Goal: Information Seeking & Learning: Learn about a topic

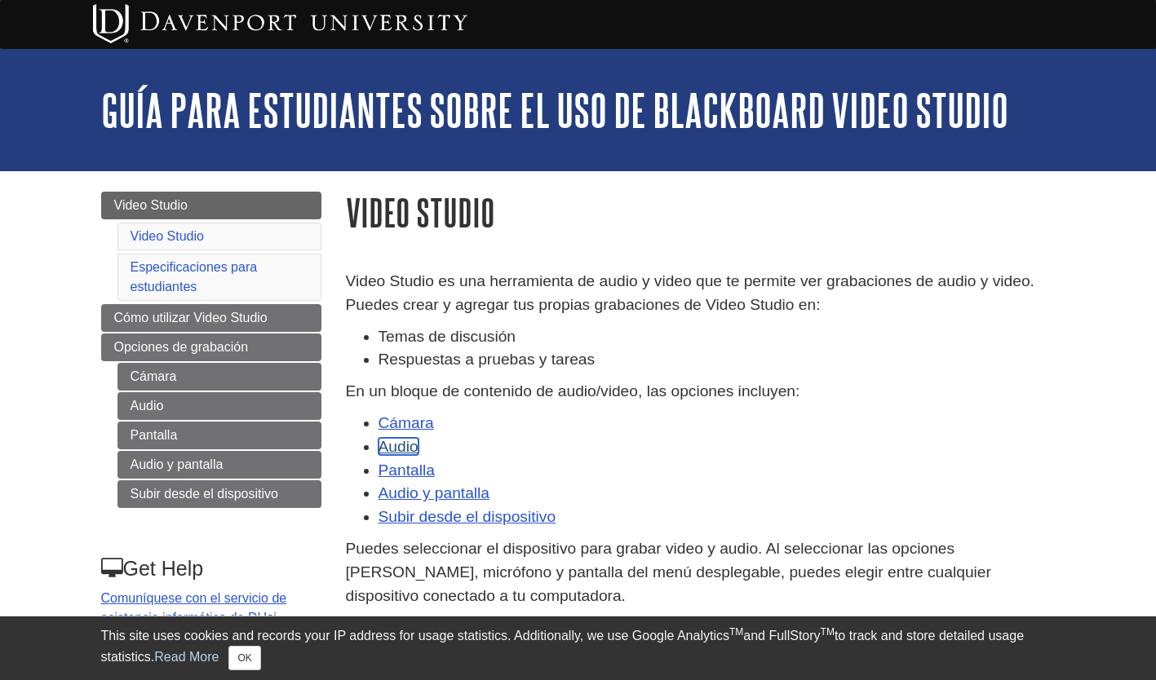
click at [391, 446] on link "Audio" at bounding box center [398, 446] width 40 height 17
click at [396, 422] on link "Cámara" at bounding box center [405, 422] width 55 height 17
click at [161, 237] on link "Video Studio" at bounding box center [166, 236] width 73 height 14
click at [209, 273] on link "Especificaciones para estudiantes" at bounding box center [193, 276] width 127 height 33
click at [191, 243] on link "Video Studio" at bounding box center [166, 236] width 73 height 14
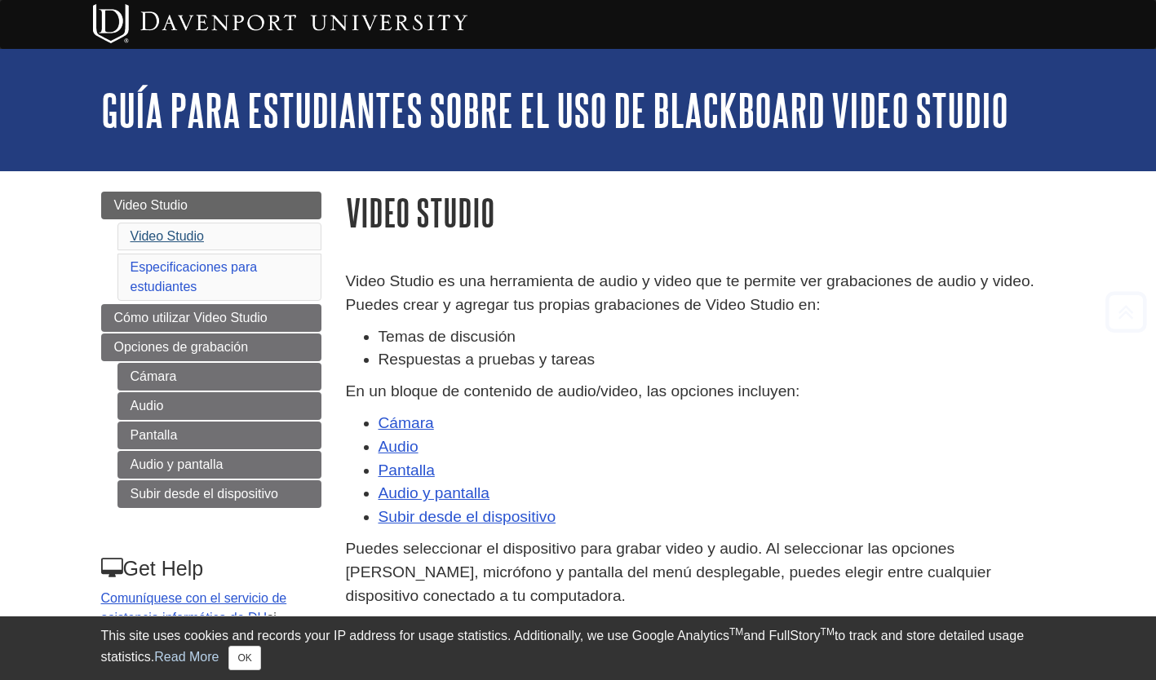
scroll to position [270, 0]
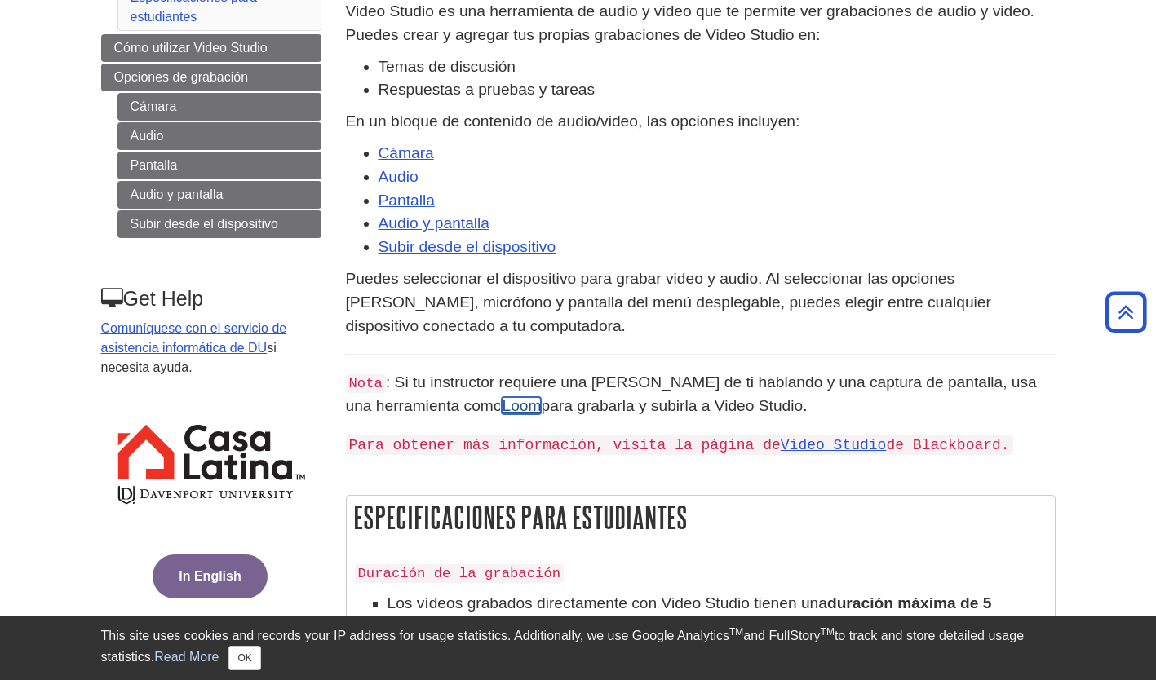
click at [502, 405] on link "Loom" at bounding box center [521, 405] width 39 height 17
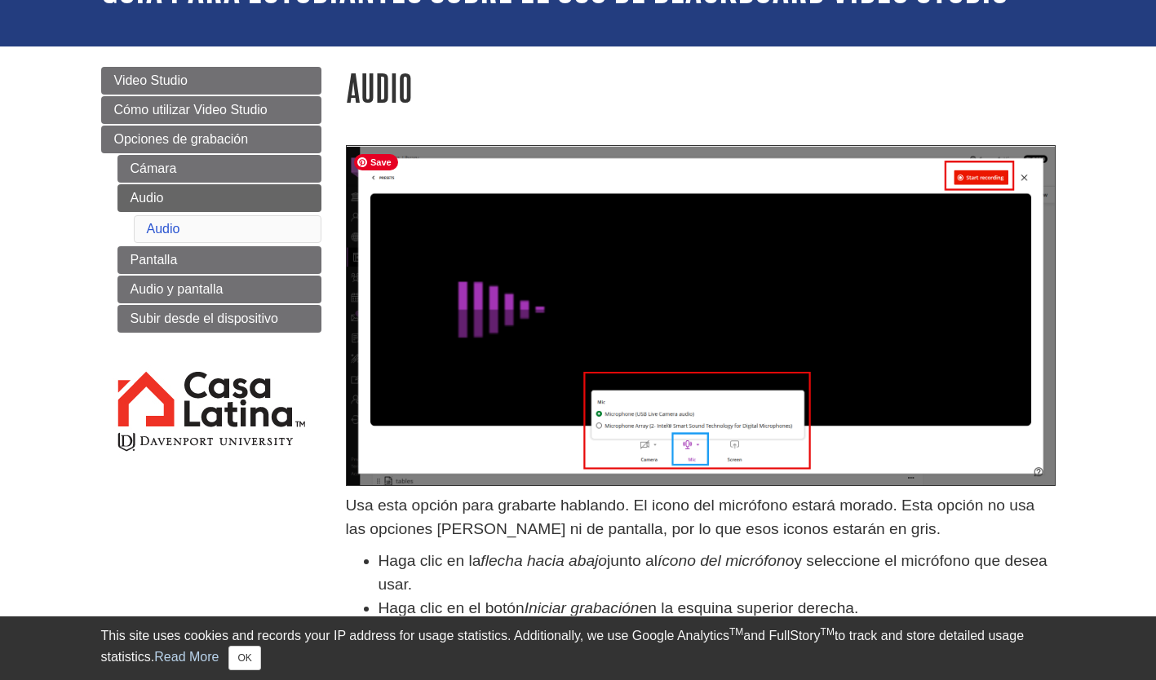
scroll to position [129, 0]
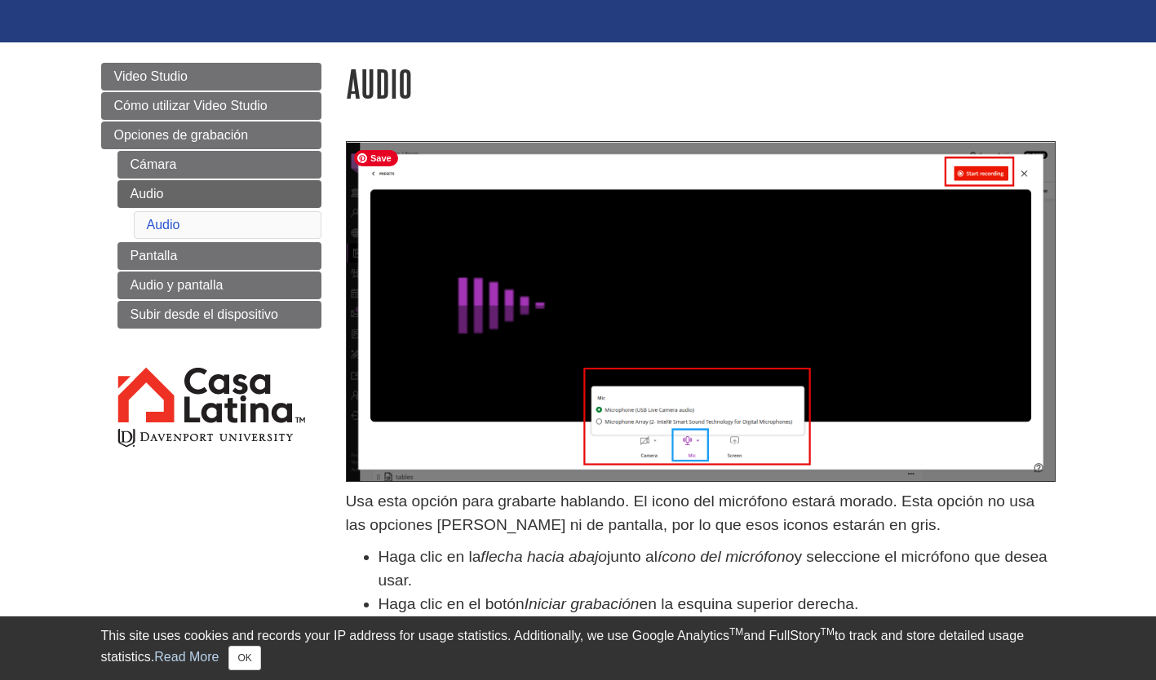
click at [391, 446] on img at bounding box center [701, 311] width 710 height 341
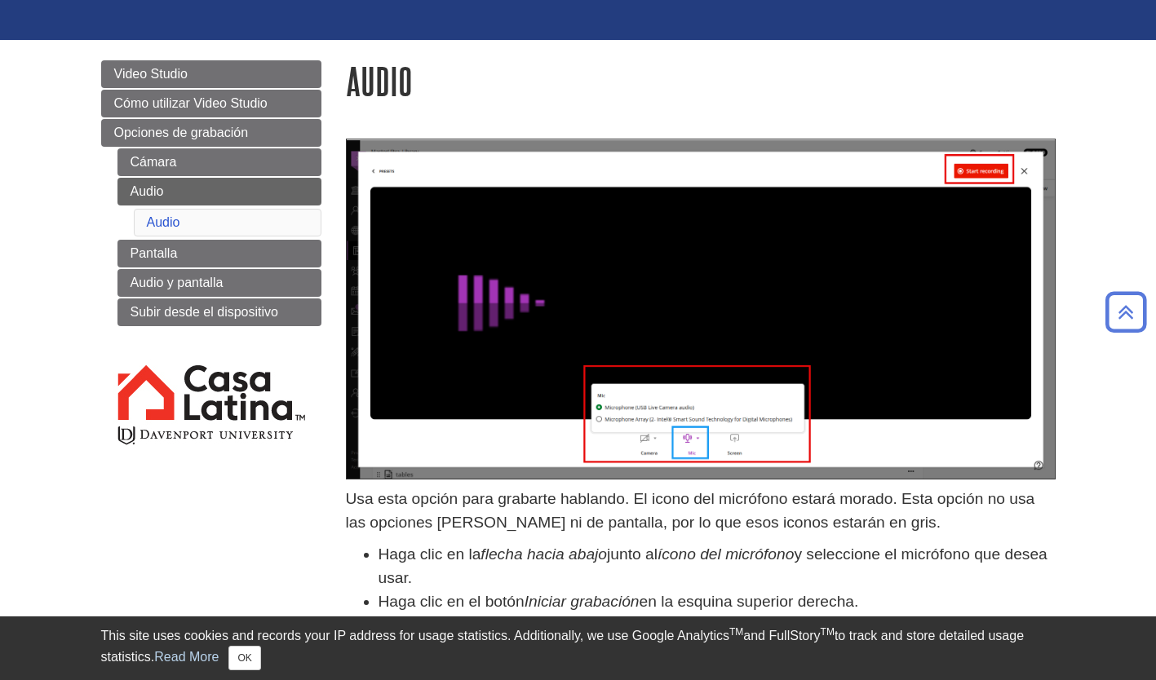
scroll to position [130, 0]
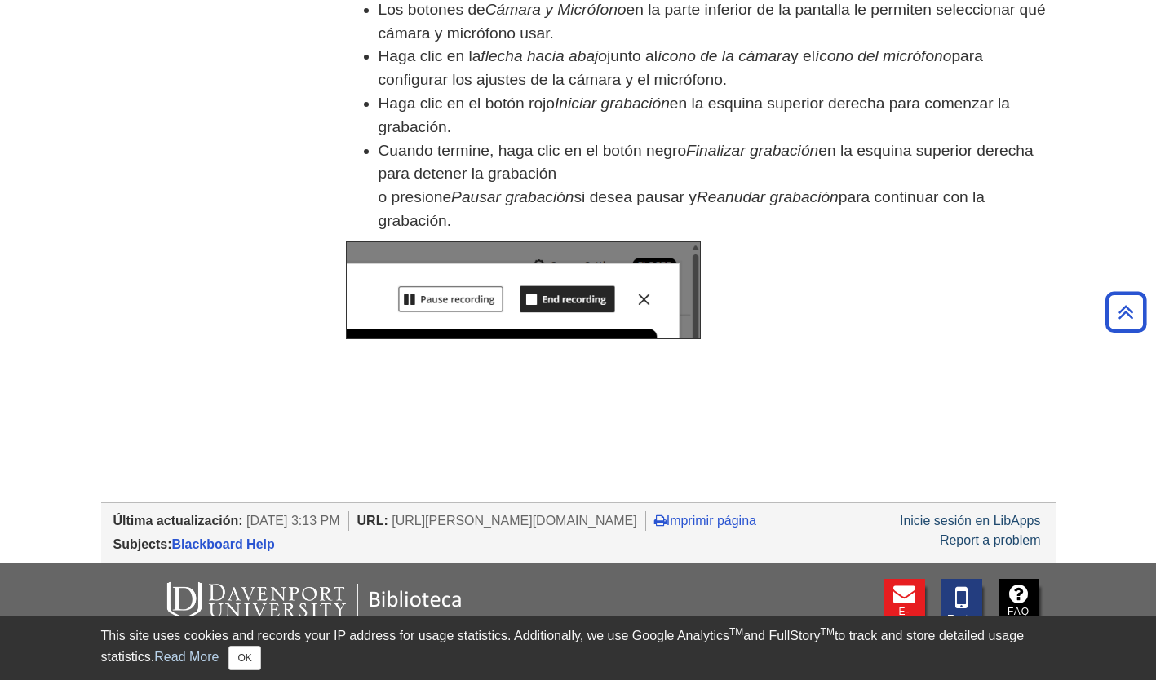
scroll to position [851, 0]
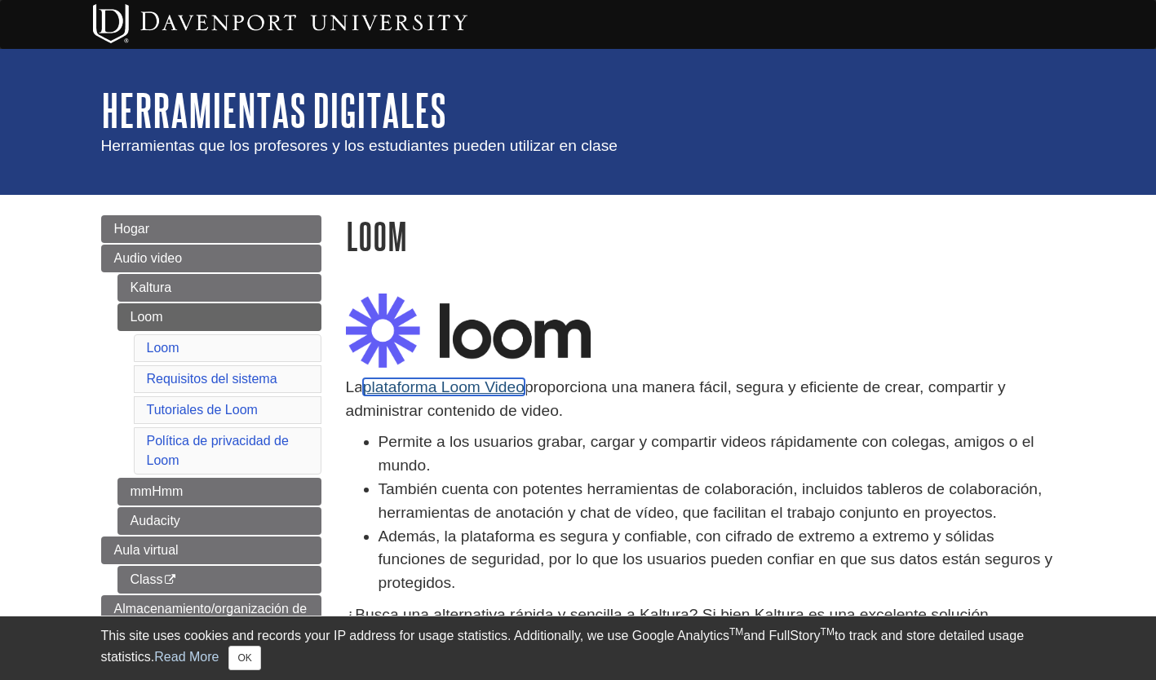
click at [472, 380] on link "plataforma Loom Video" at bounding box center [443, 386] width 161 height 17
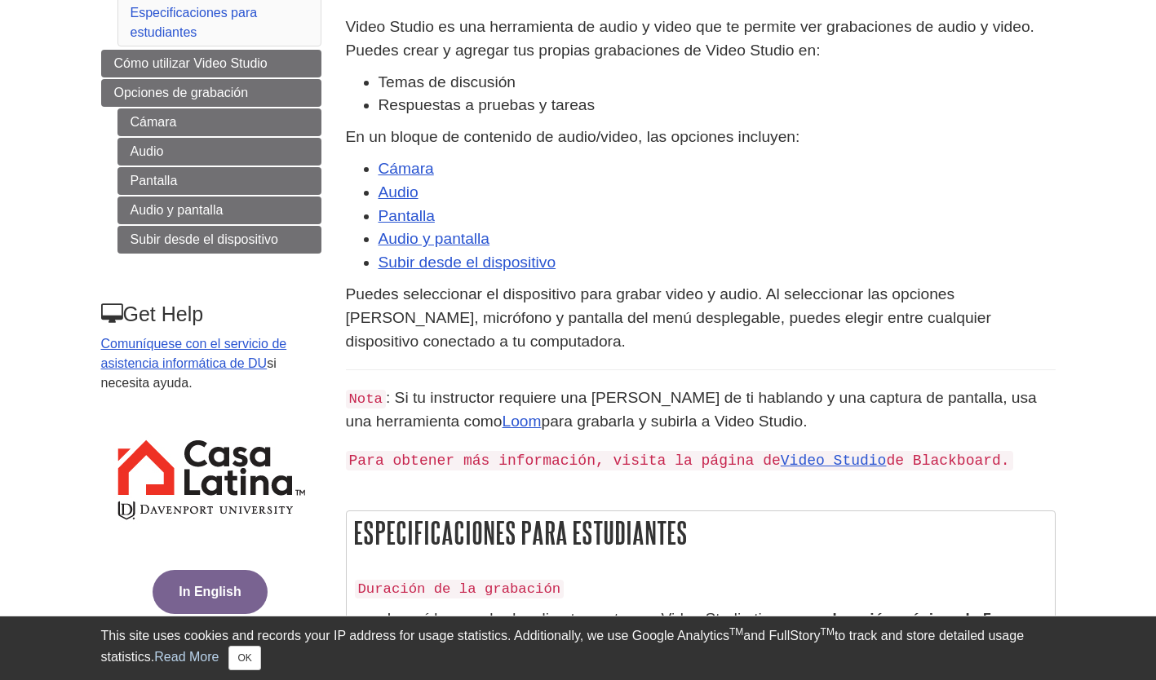
scroll to position [255, 0]
click at [788, 461] on link "Video Studio" at bounding box center [834, 460] width 106 height 16
click at [803, 455] on link "Video Studio" at bounding box center [834, 460] width 106 height 16
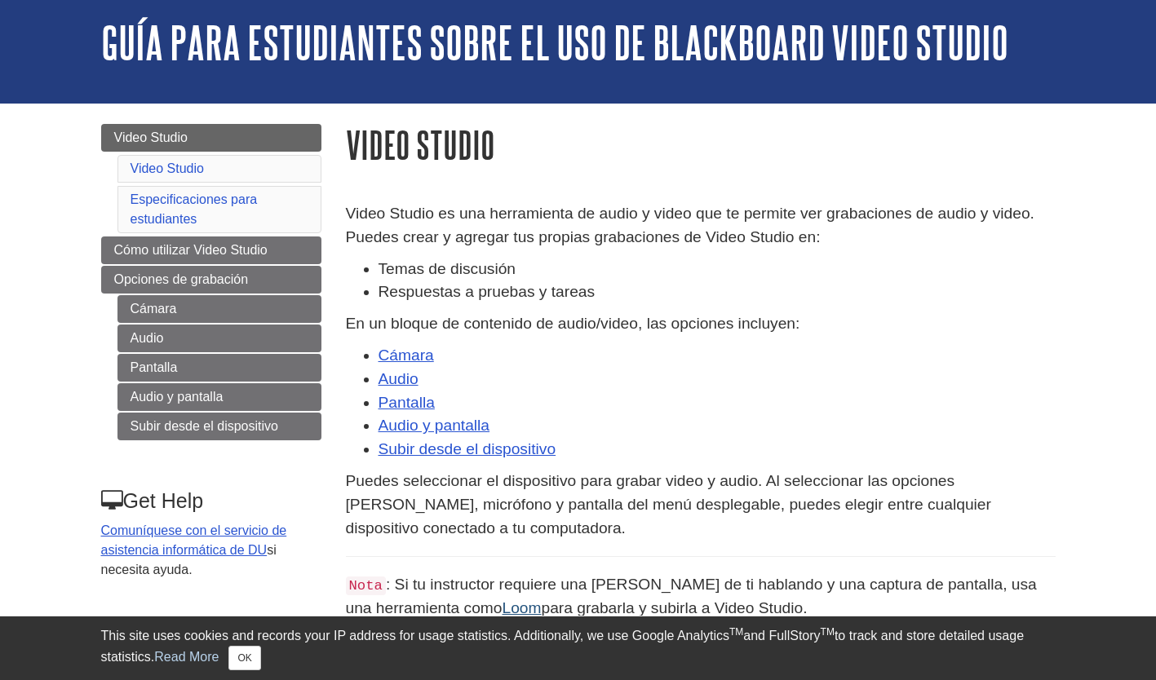
scroll to position [66, 0]
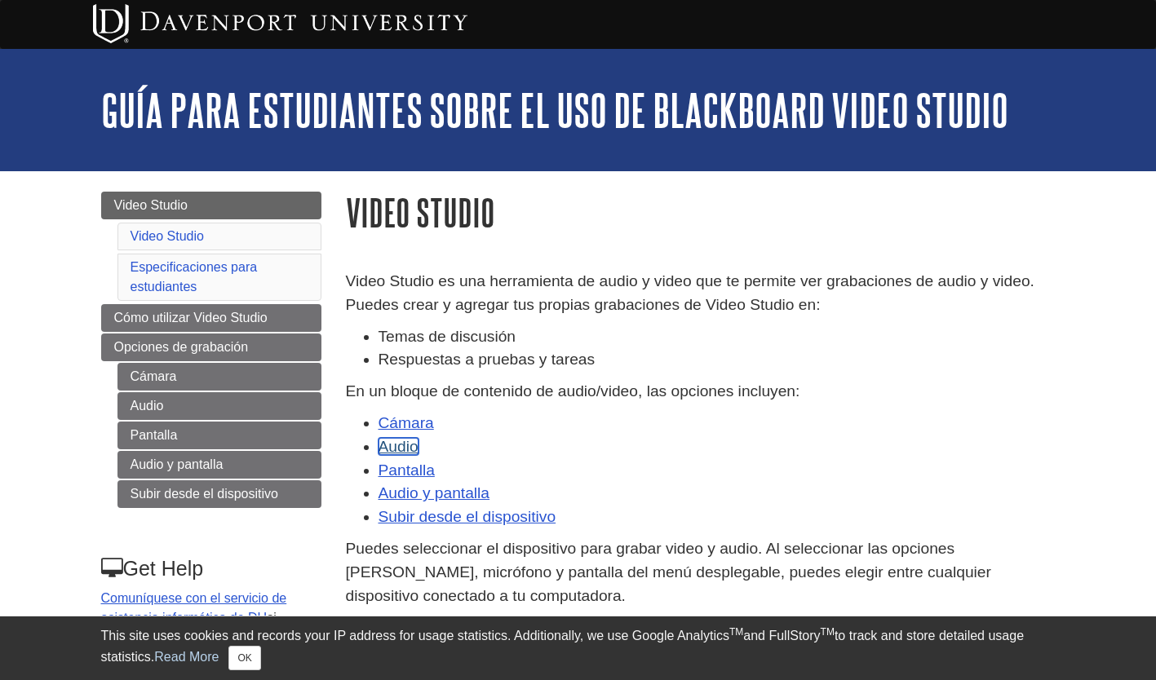
click at [409, 446] on link "Audio" at bounding box center [398, 446] width 40 height 17
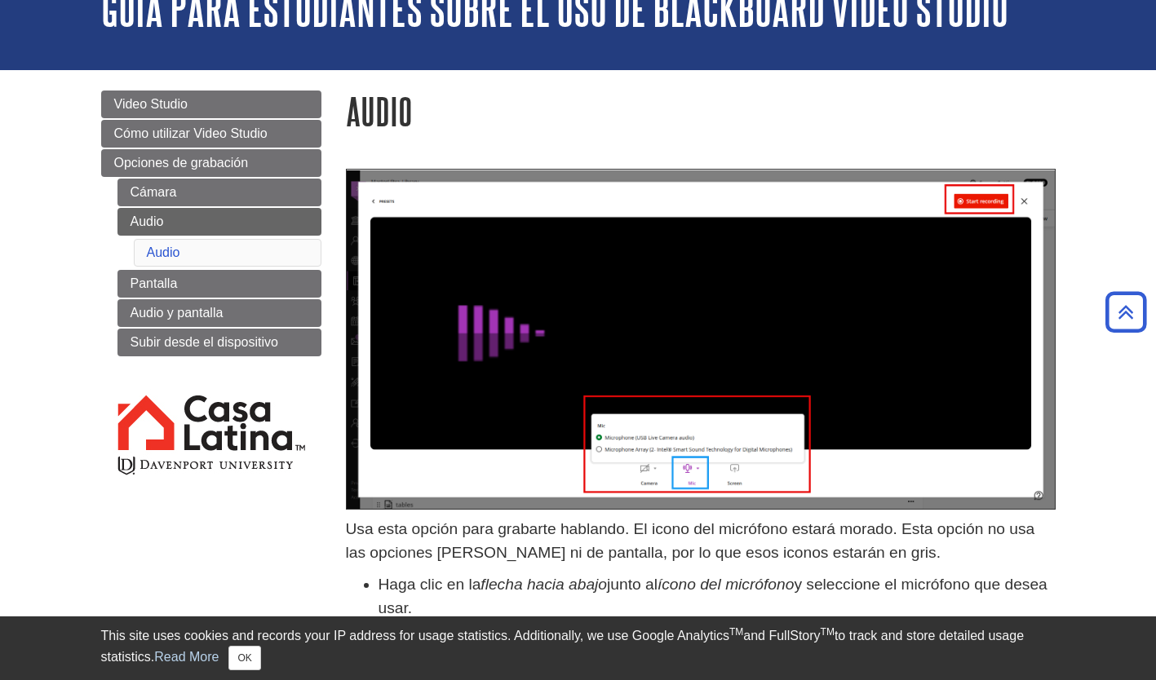
scroll to position [100, 0]
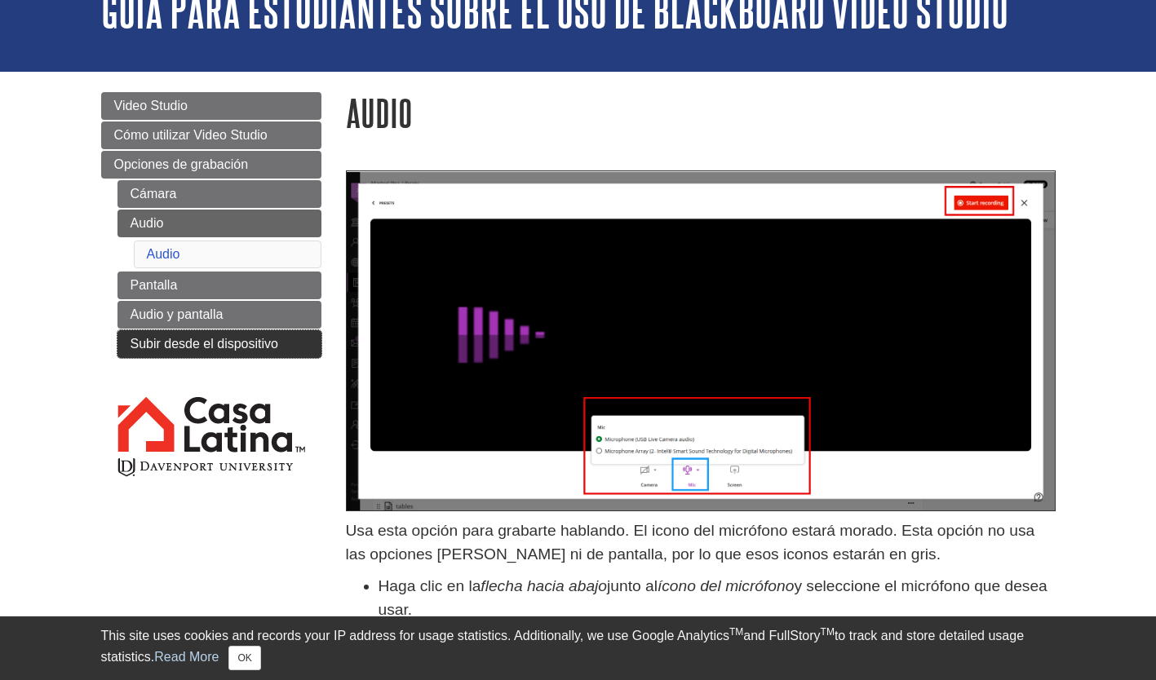
click at [228, 348] on link "Subir desde el dispositivo" at bounding box center [219, 344] width 204 height 28
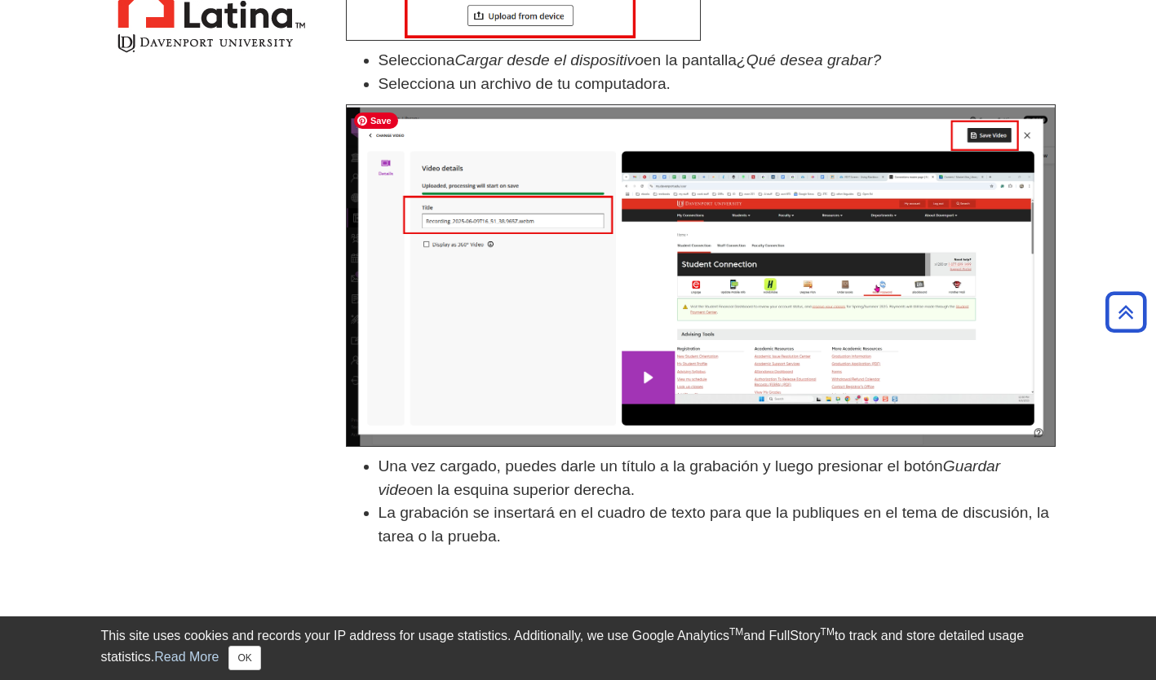
scroll to position [526, 0]
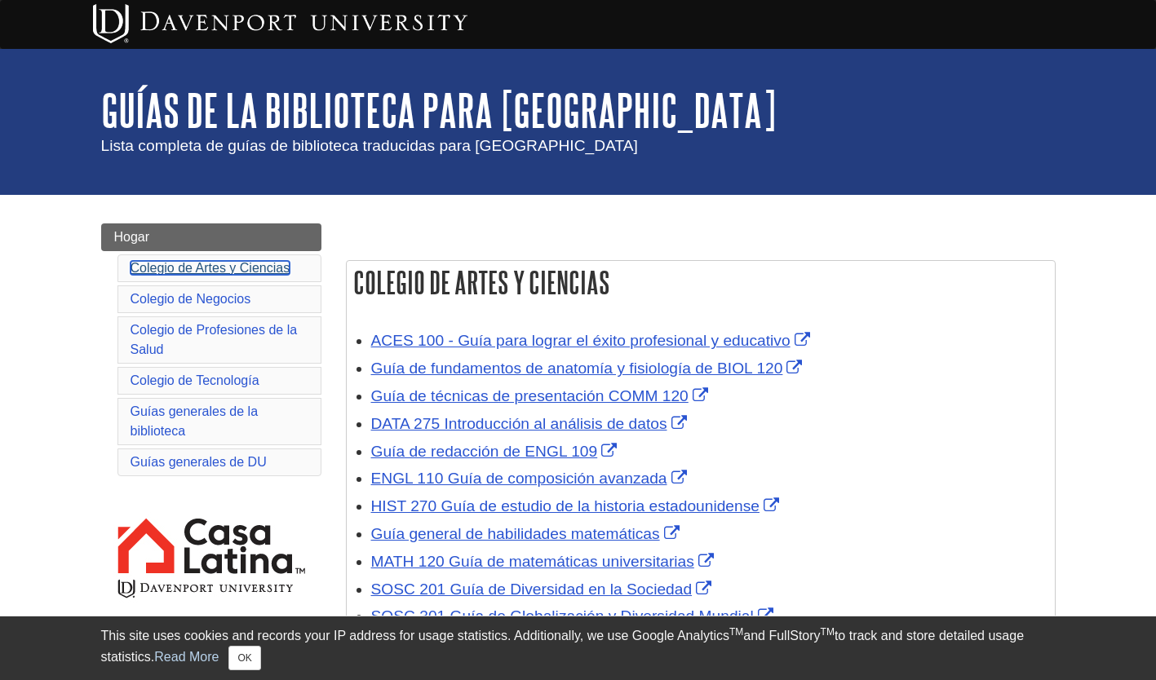
click at [271, 272] on link "Colegio de Artes y Ciencias" at bounding box center [210, 268] width 160 height 14
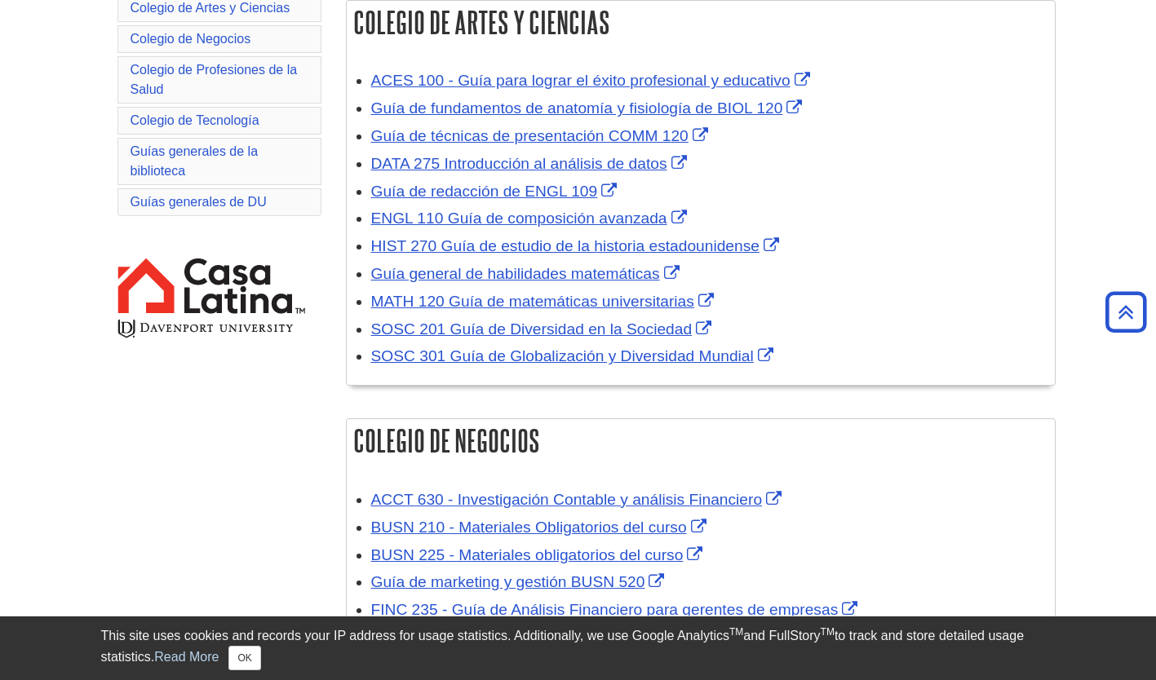
scroll to position [133, 0]
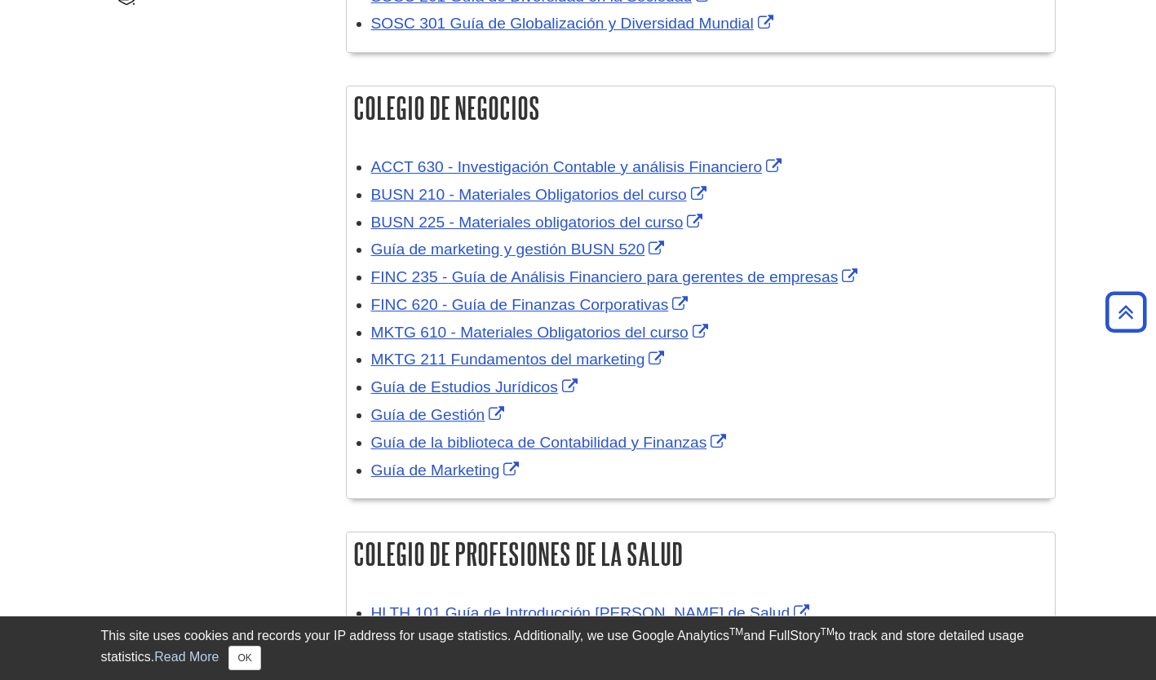
scroll to position [595, 0]
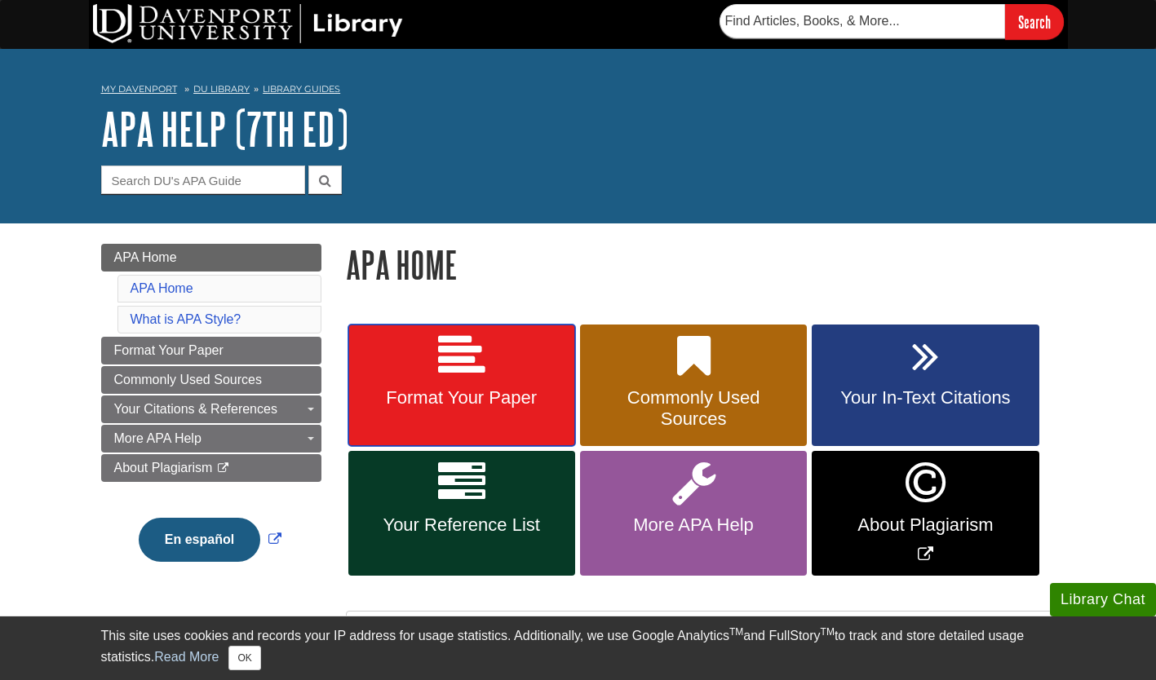
click at [493, 387] on link "Format Your Paper" at bounding box center [461, 386] width 227 height 122
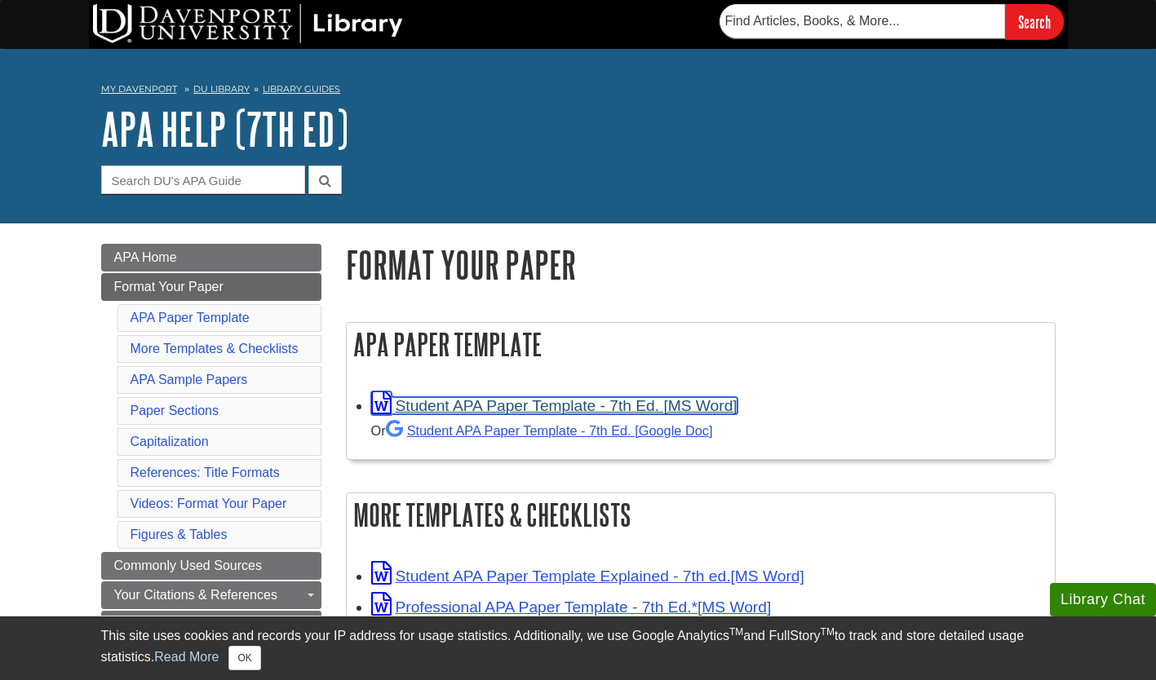
click at [501, 410] on link "Student APA Paper Template - 7th Ed. [MS Word]" at bounding box center [554, 405] width 366 height 17
click at [591, 281] on h1 "Format Your Paper" at bounding box center [701, 265] width 710 height 42
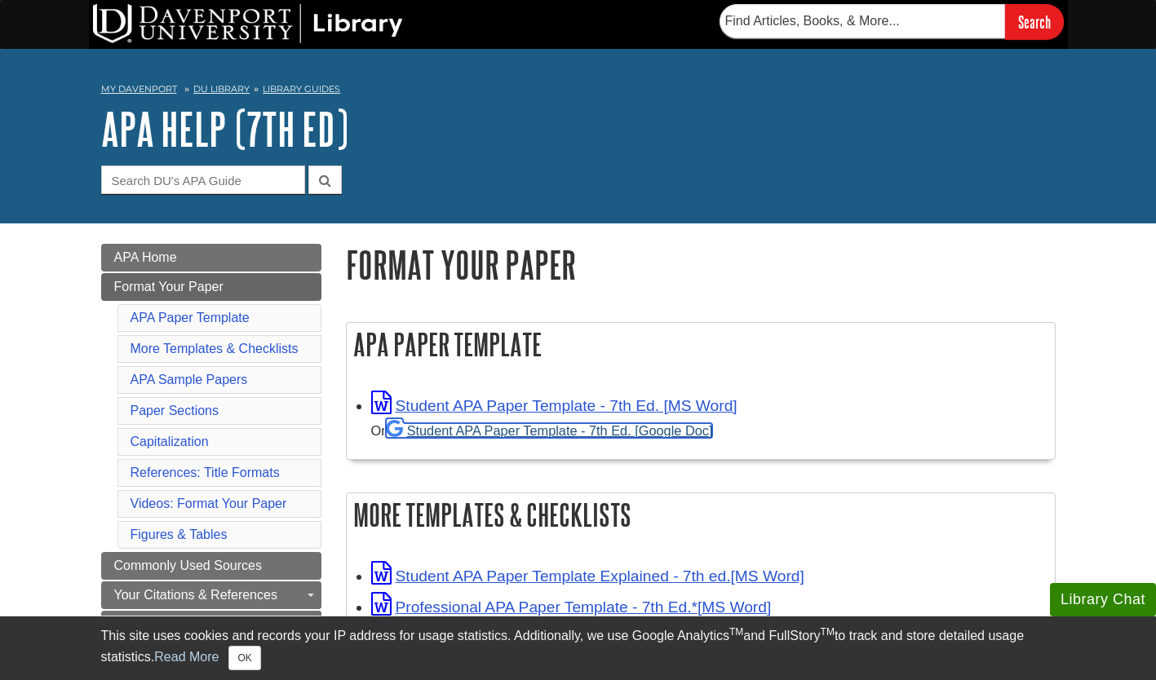
click at [688, 434] on link "Student APA Paper Template - 7th Ed. [Google Doc]" at bounding box center [549, 430] width 327 height 15
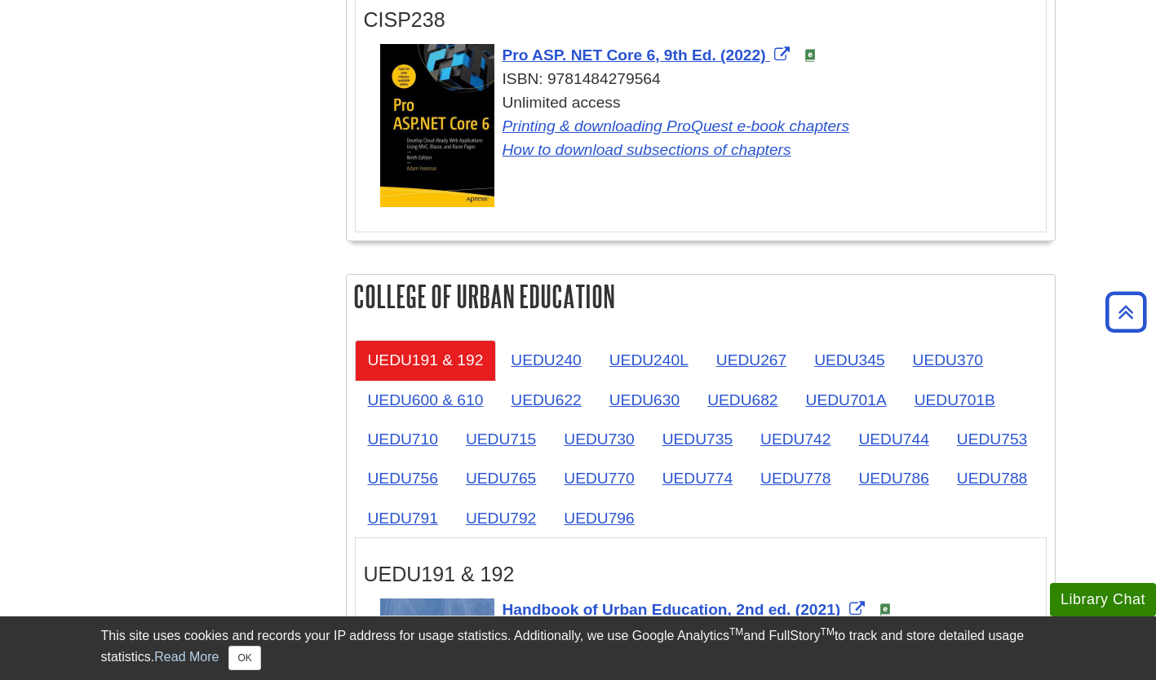
scroll to position [2395, 0]
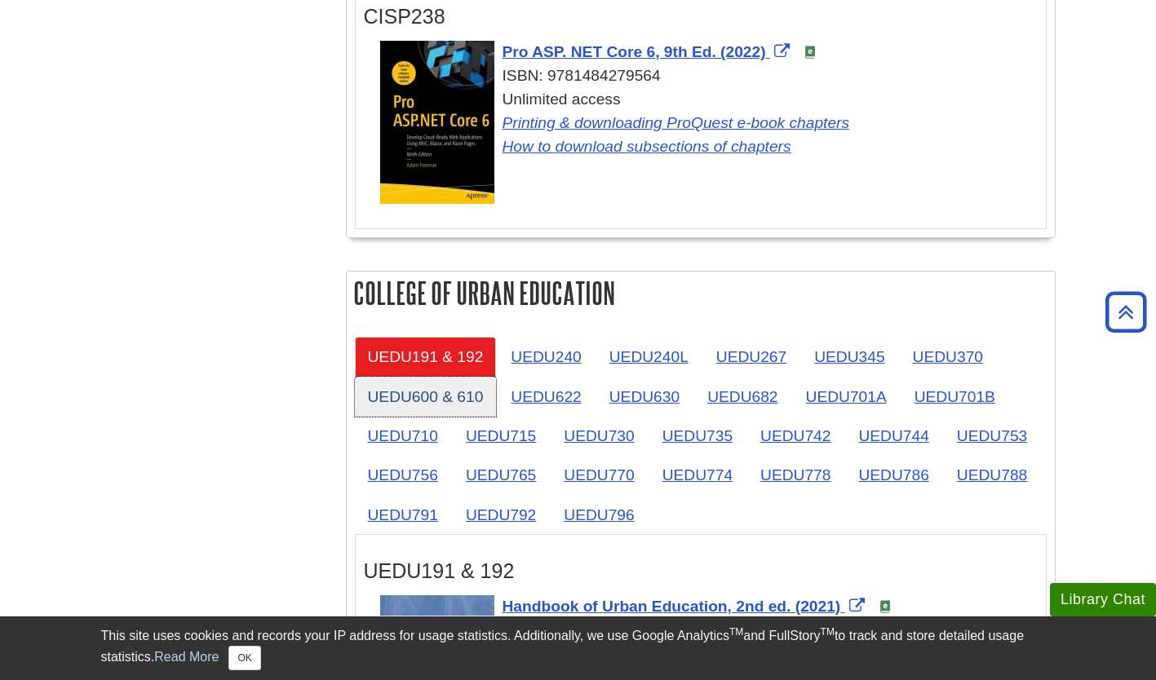
click at [432, 391] on link "UEDU600 & 610" at bounding box center [426, 397] width 142 height 40
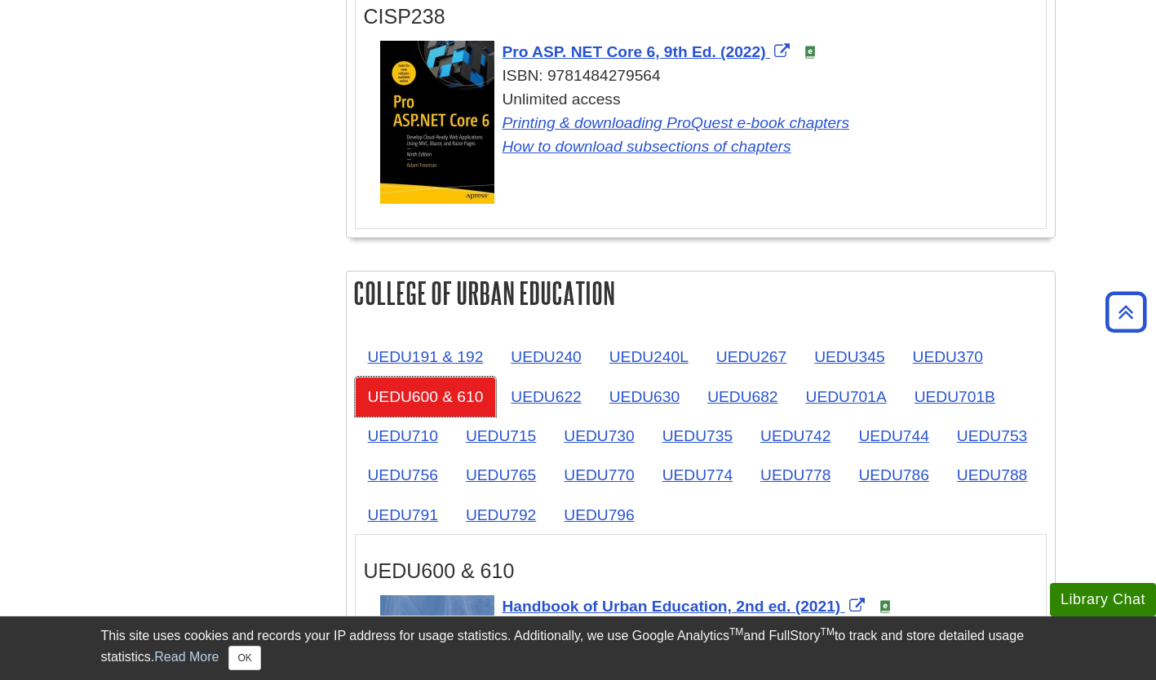
click at [432, 403] on link "UEDU600 & 610" at bounding box center [426, 397] width 142 height 40
click at [445, 404] on link "UEDU600 & 610" at bounding box center [426, 397] width 142 height 40
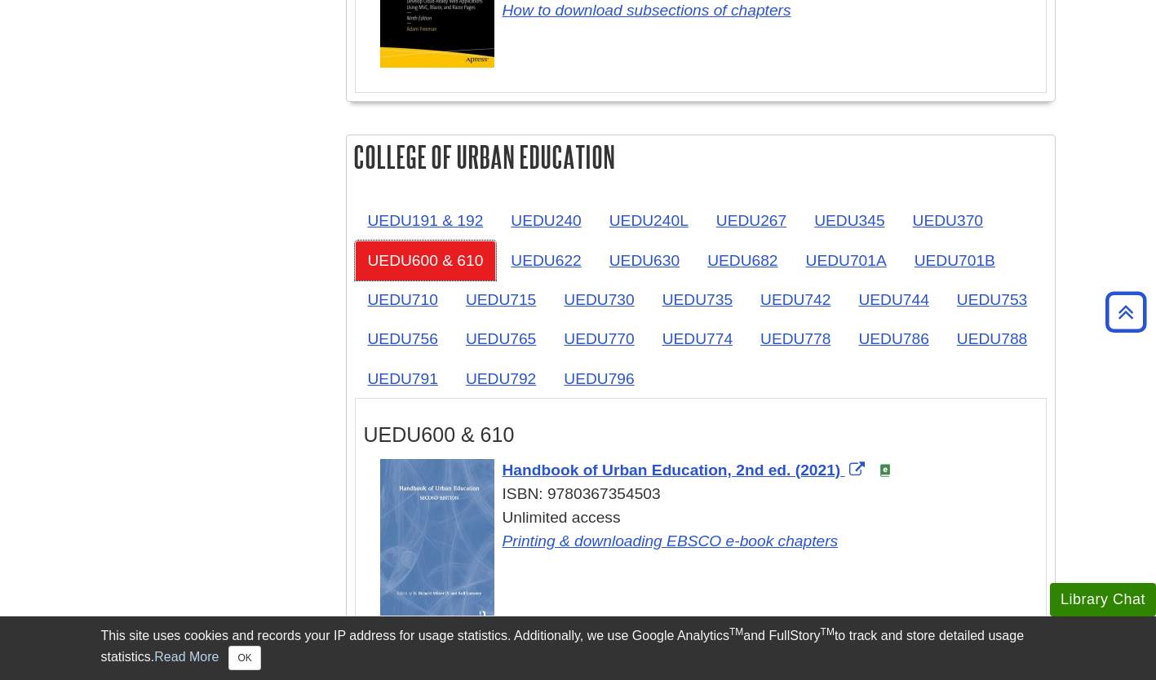
scroll to position [2532, 0]
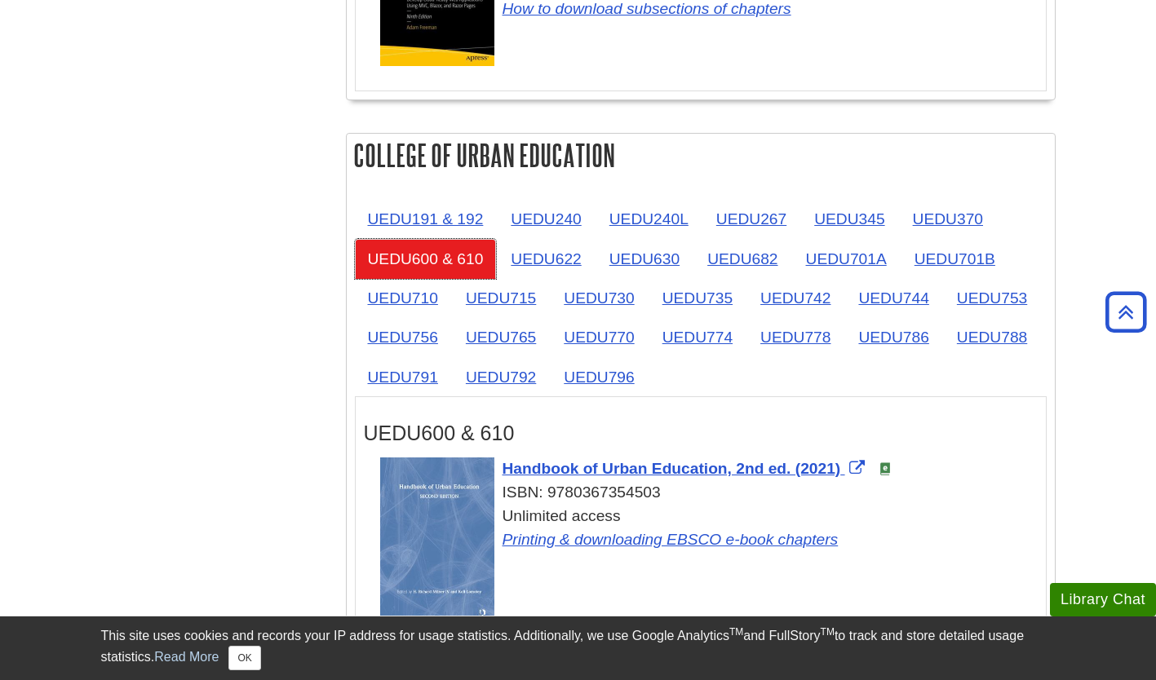
click at [394, 270] on link "UEDU600 & 610" at bounding box center [426, 259] width 142 height 40
click at [453, 268] on link "UEDU600 & 610" at bounding box center [426, 259] width 142 height 40
click at [458, 258] on link "UEDU600 & 610" at bounding box center [426, 259] width 142 height 40
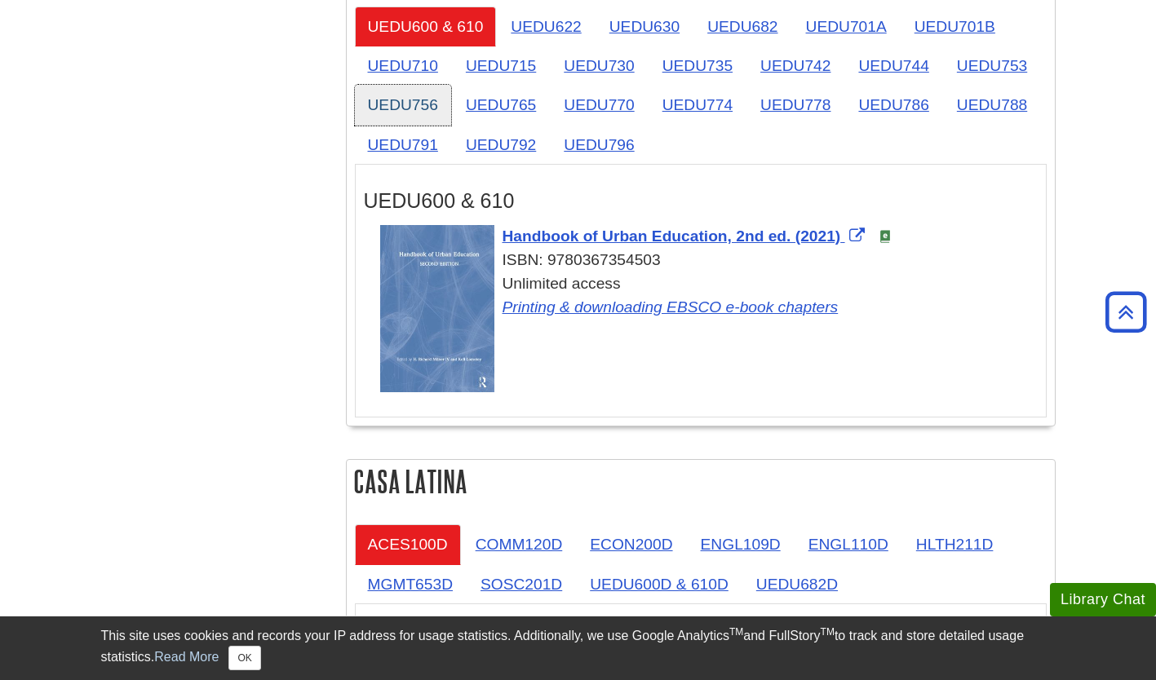
scroll to position [2766, 0]
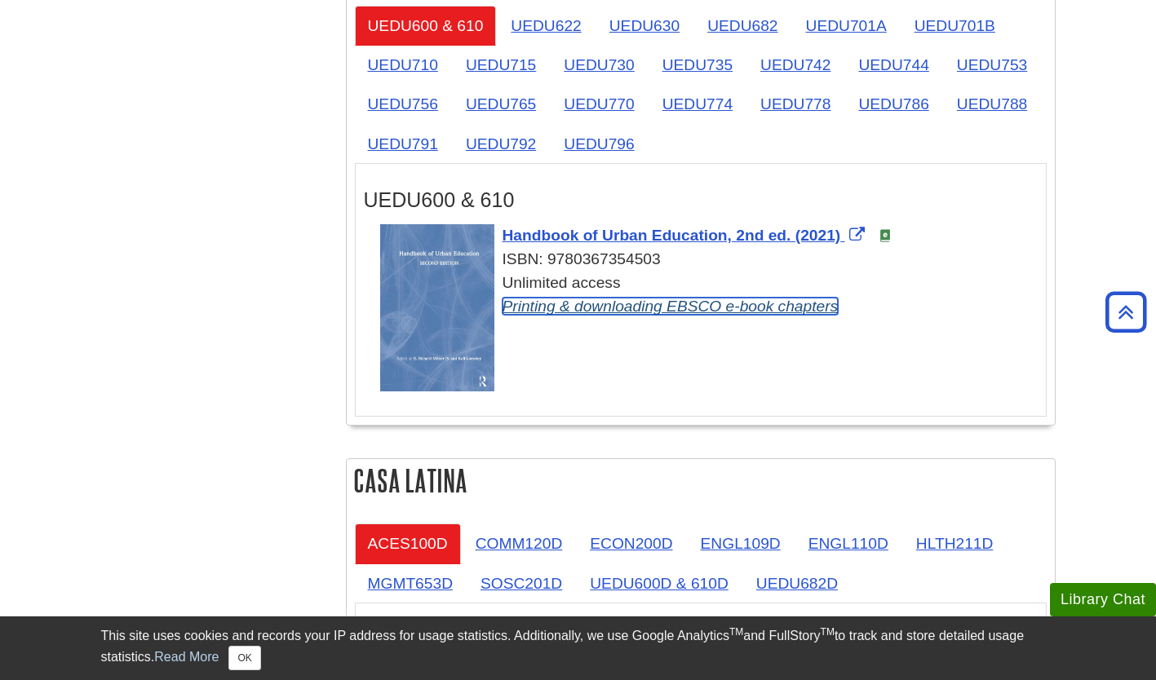
click at [641, 313] on link "Printing & downloading EBSCO e-book chapters" at bounding box center [670, 306] width 336 height 17
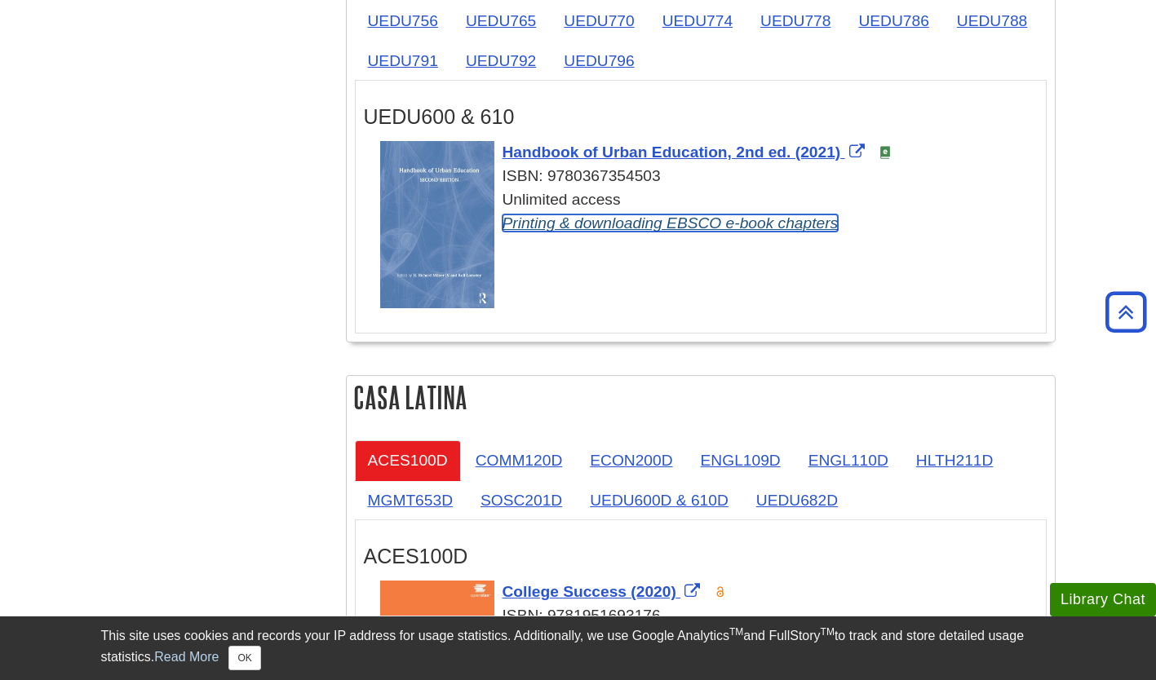
scroll to position [2850, 0]
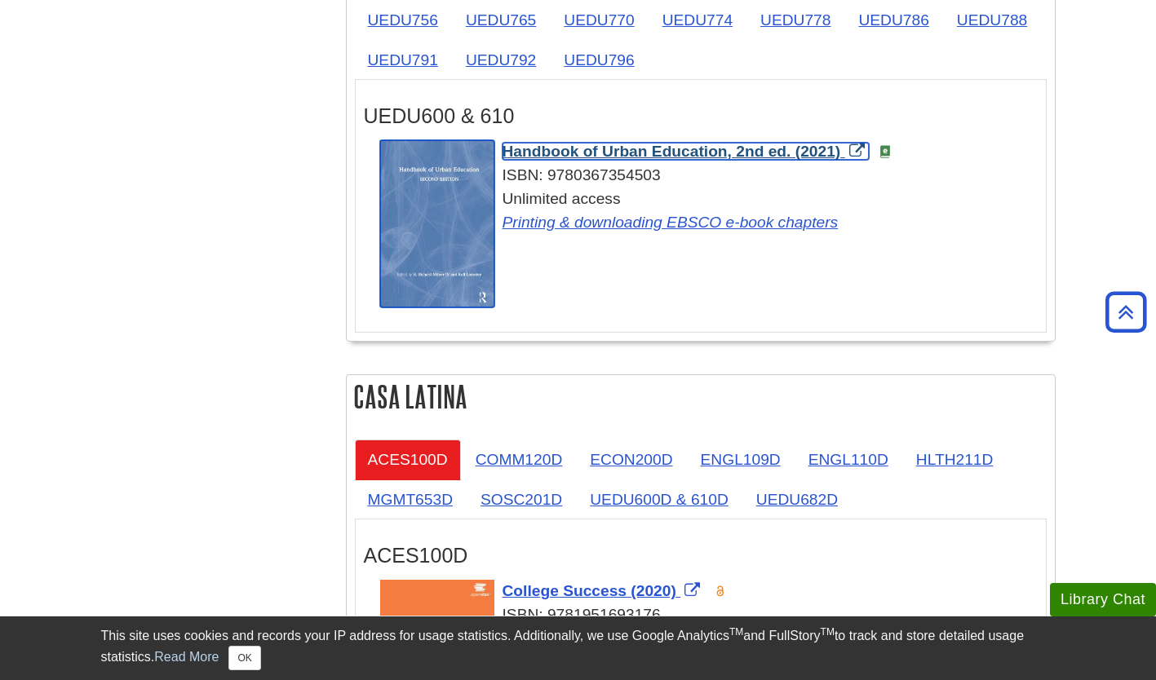
click at [636, 149] on span "Handbook of Urban Education, 2nd ed. (2021)" at bounding box center [671, 151] width 338 height 17
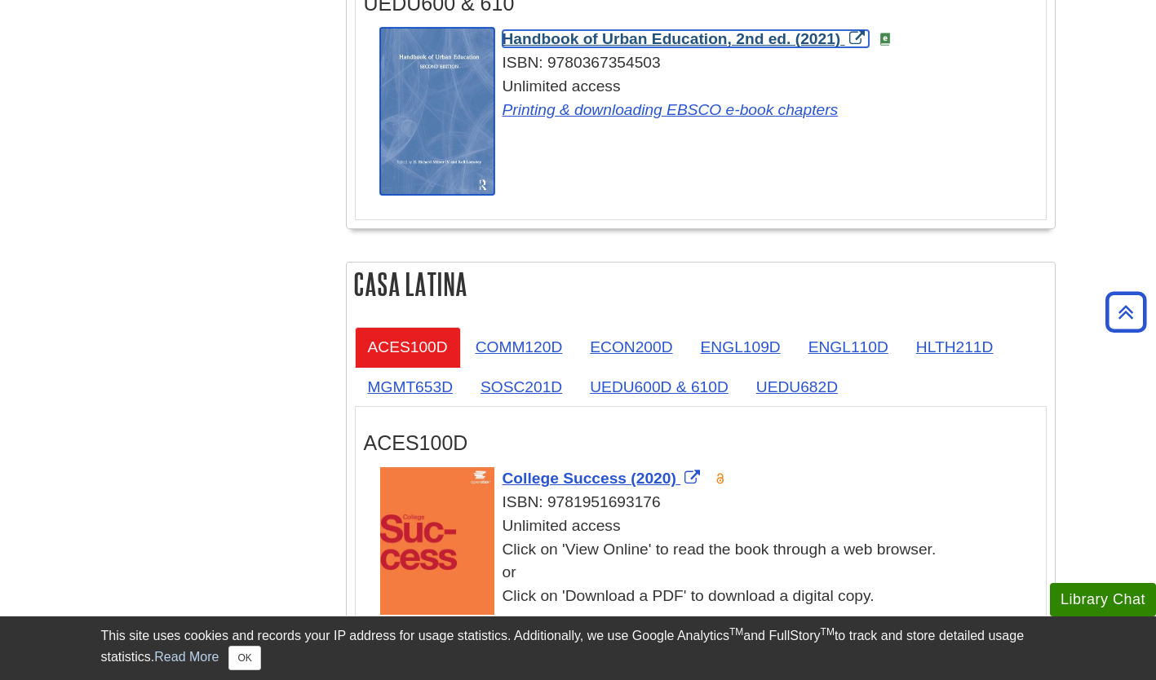
scroll to position [2963, 0]
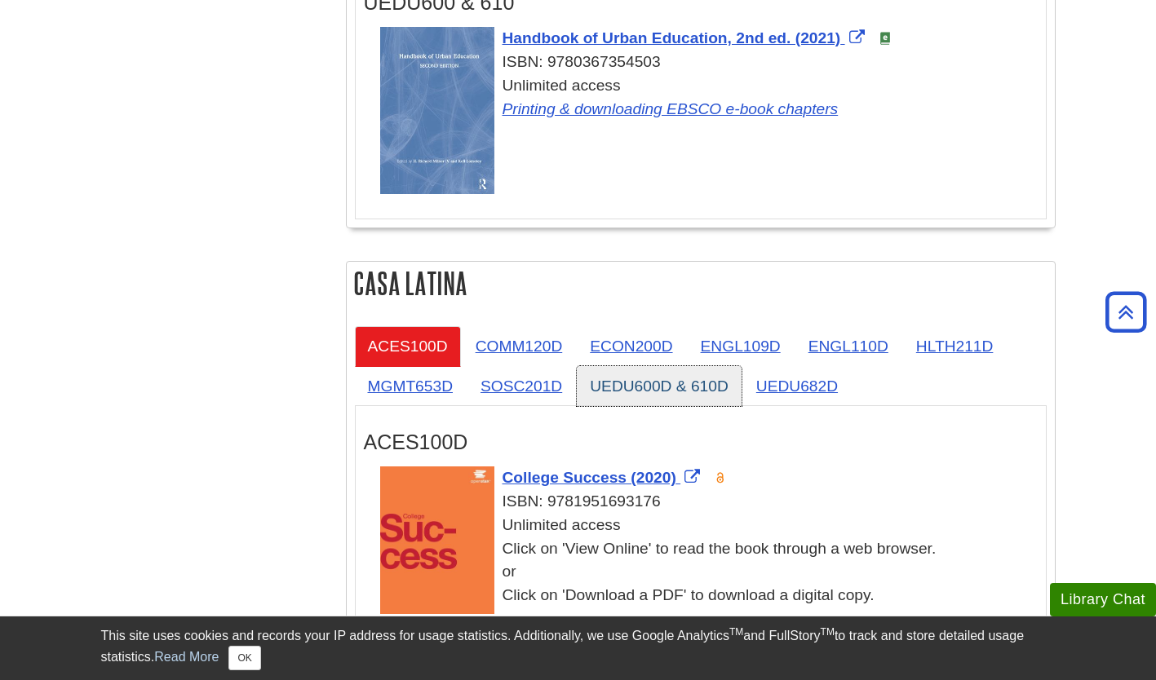
click at [669, 392] on link "UEDU600D & 610D" at bounding box center [659, 386] width 165 height 40
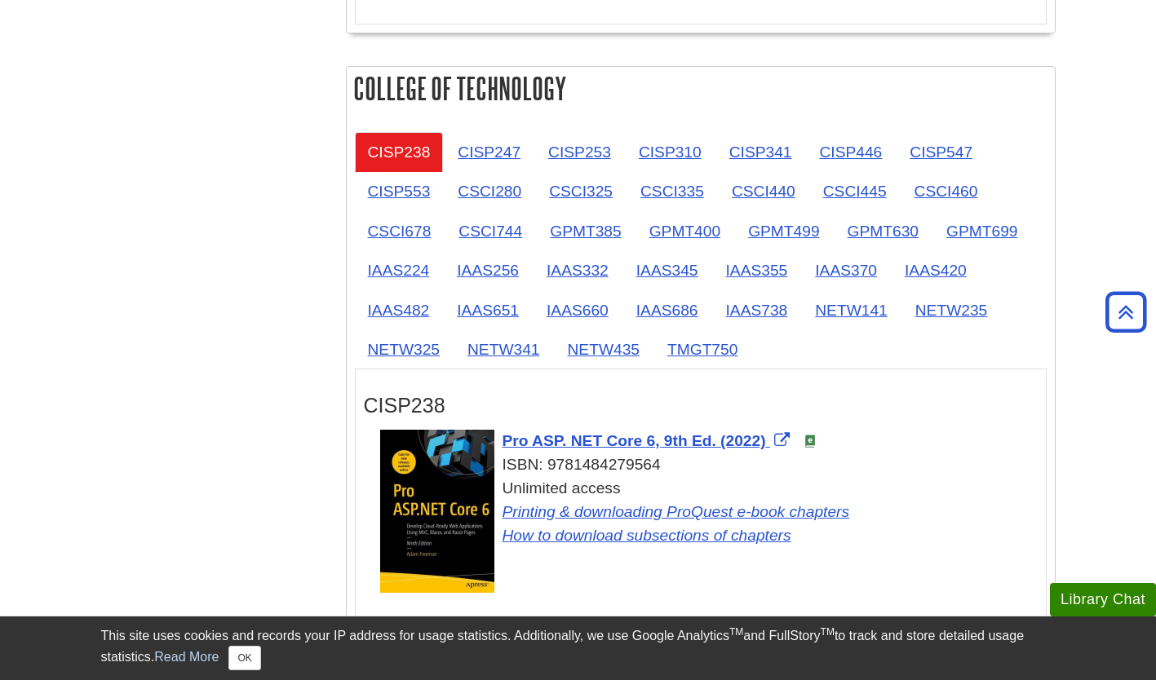
scroll to position [2001, 0]
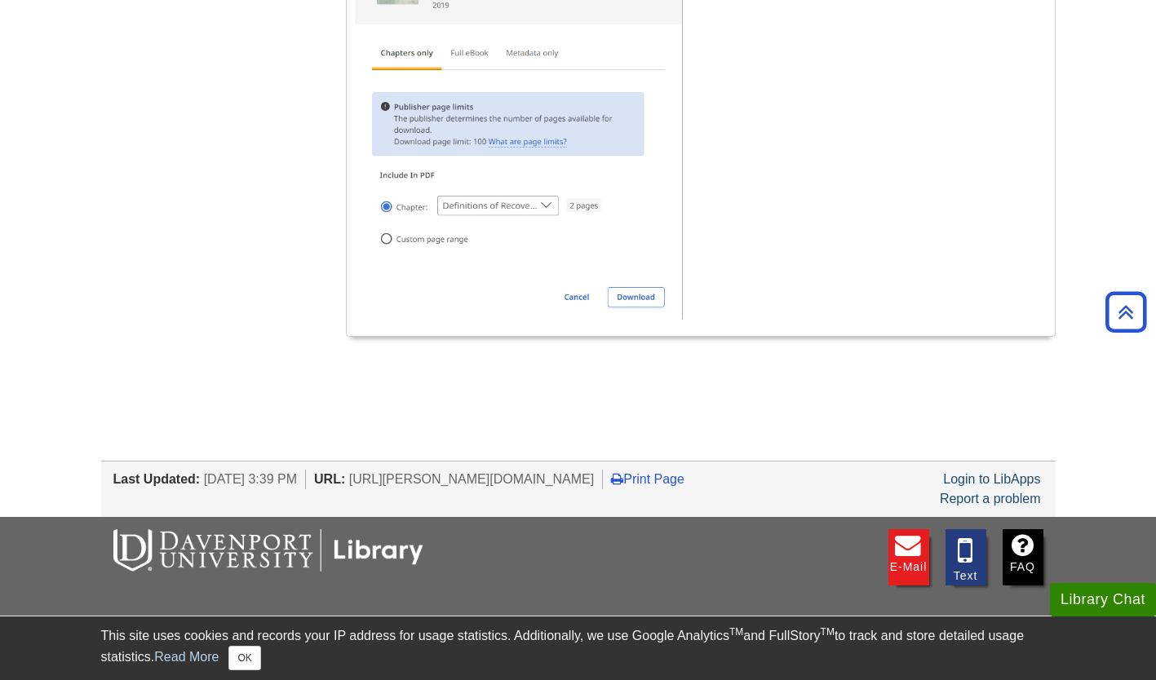
scroll to position [4633, 0]
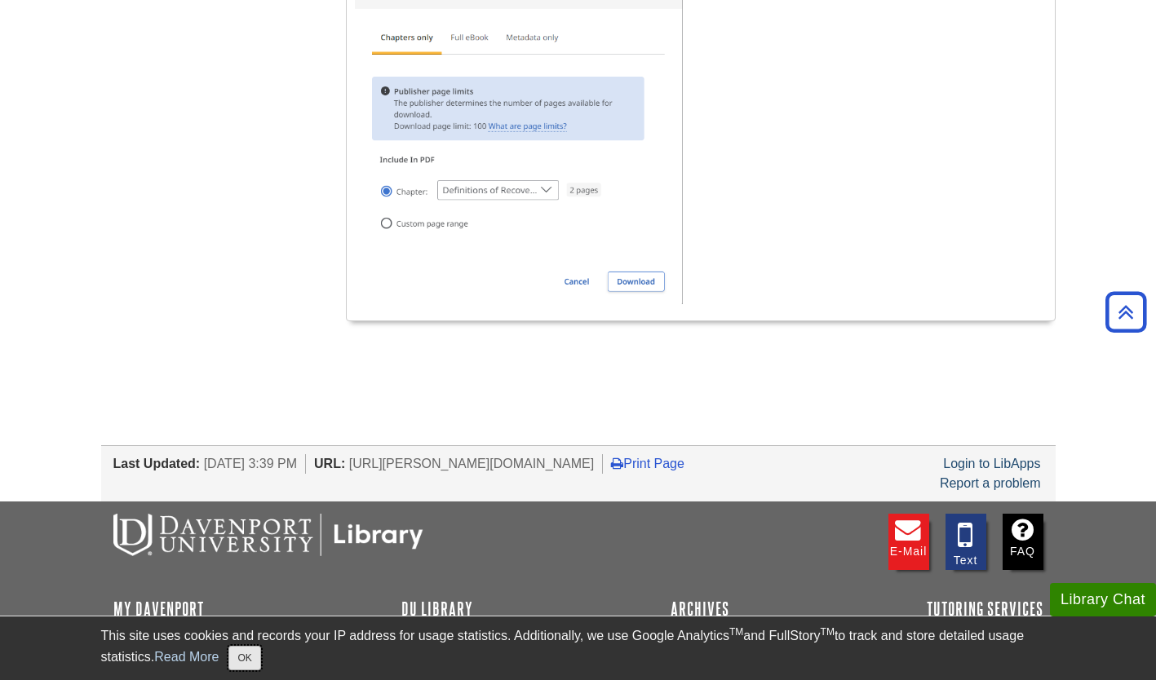
click at [245, 661] on button "OK" at bounding box center [244, 658] width 32 height 24
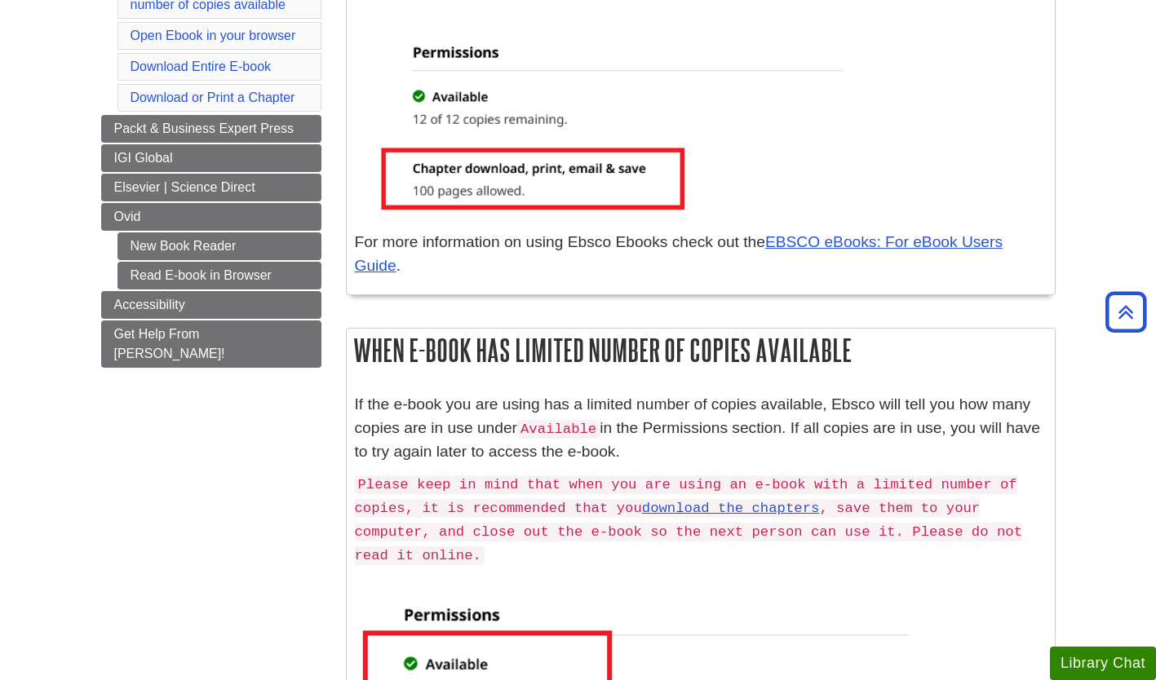
scroll to position [0, 0]
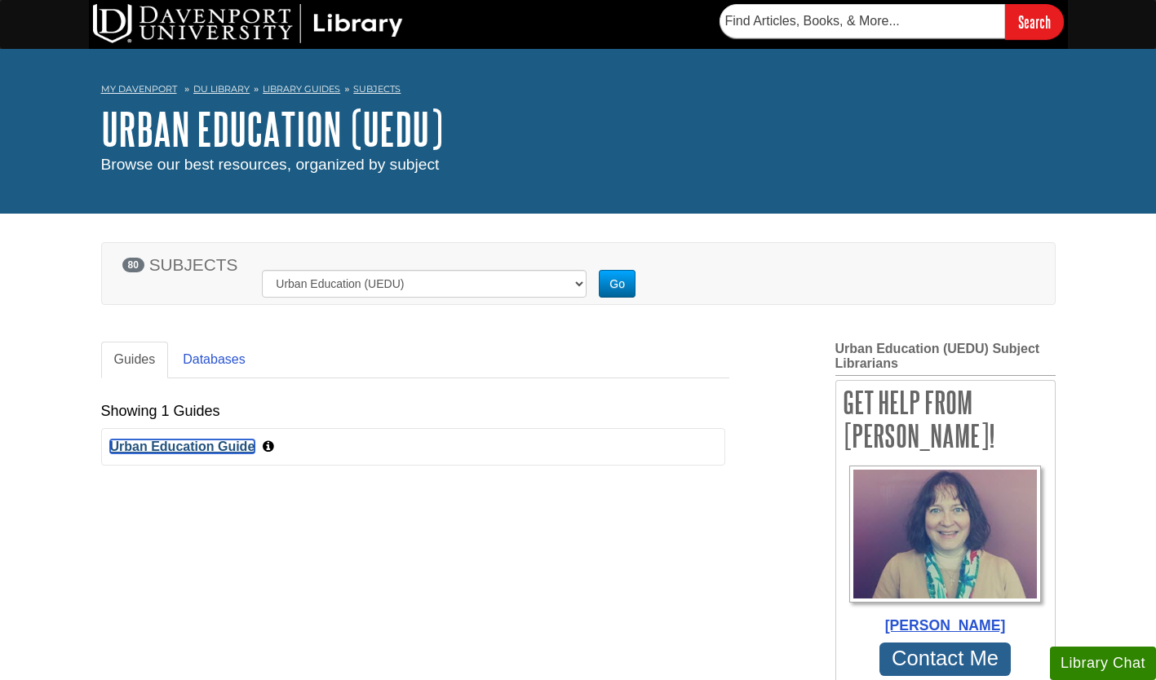
click at [211, 450] on link "Urban Education Guide" at bounding box center [182, 447] width 145 height 14
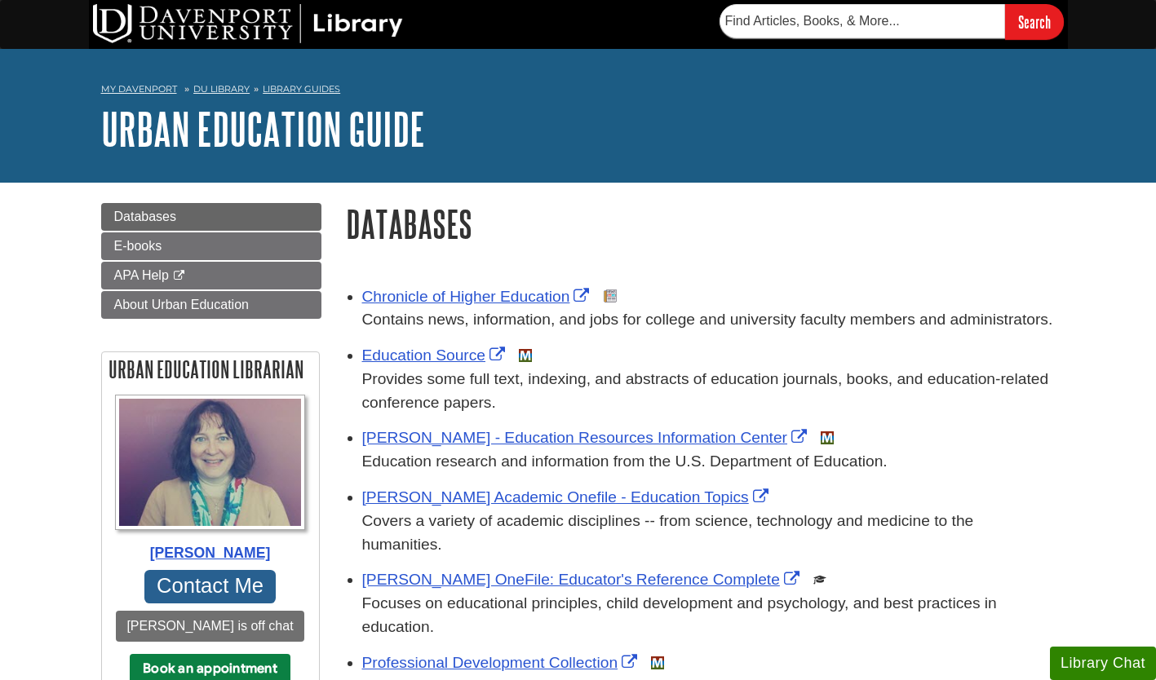
scroll to position [110, 0]
